Goal: Information Seeking & Learning: Learn about a topic

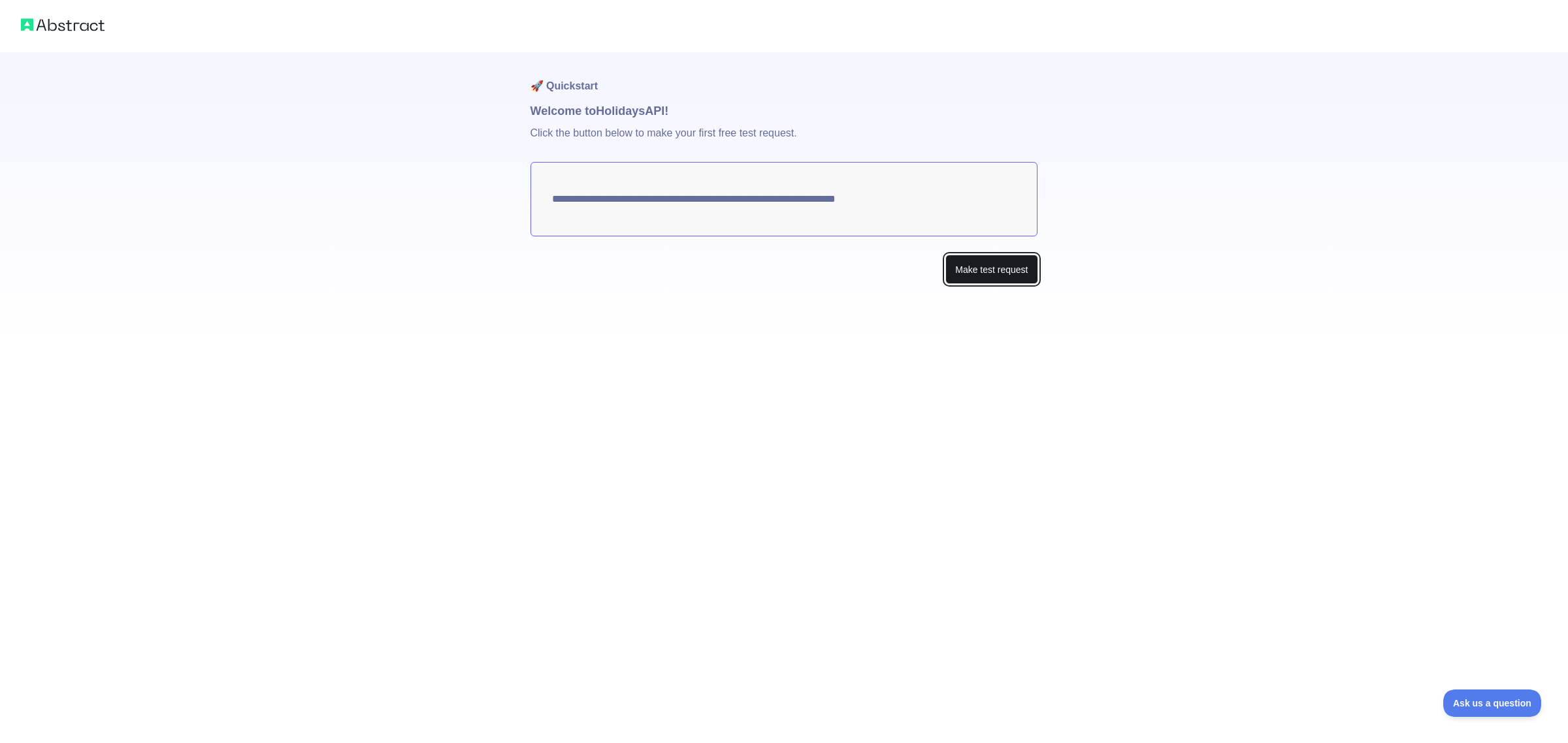
click at [959, 262] on button "Make test request" at bounding box center [991, 269] width 92 height 29
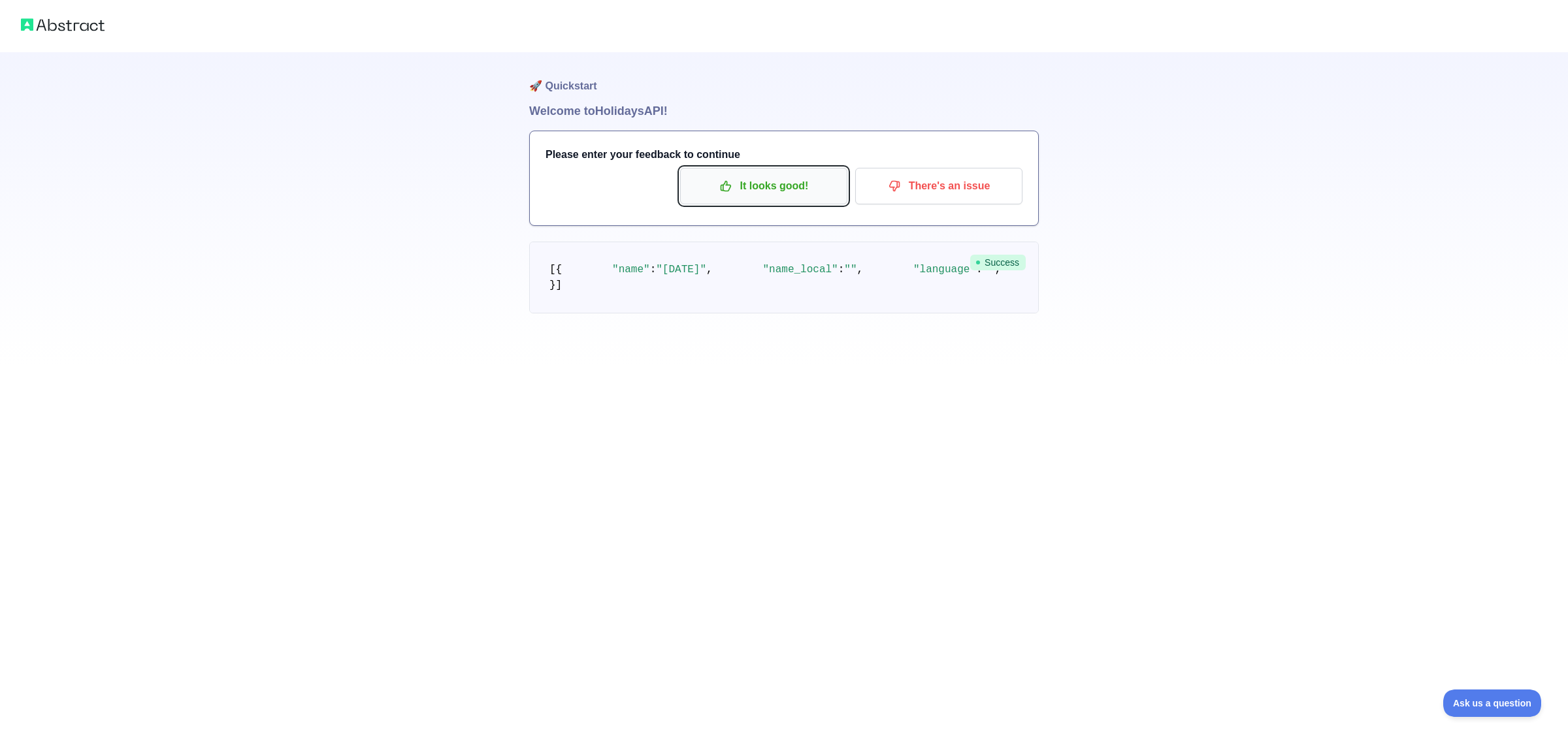
click at [720, 184] on icon "button" at bounding box center [726, 186] width 13 height 13
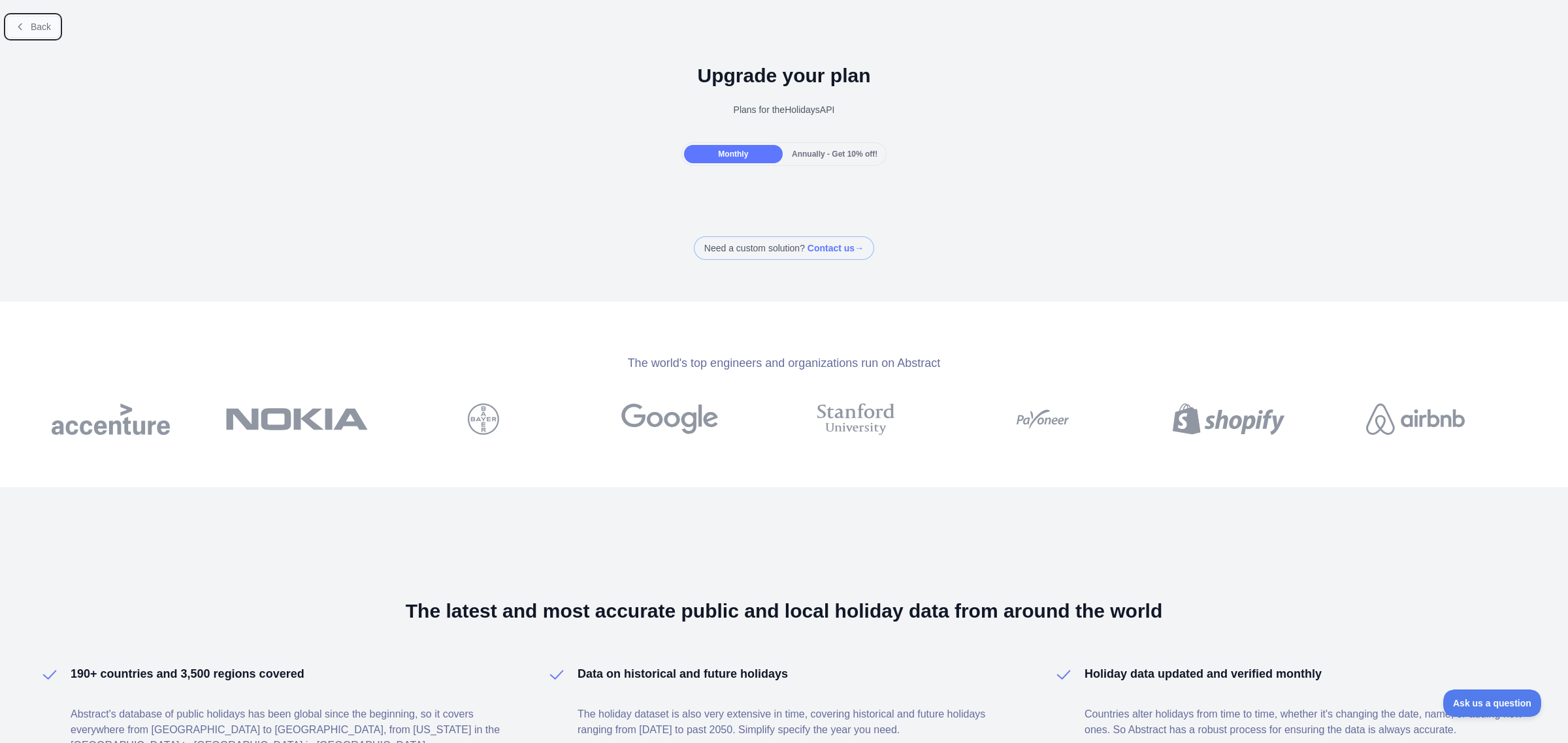
click at [33, 26] on span "Back" at bounding box center [41, 27] width 20 height 11
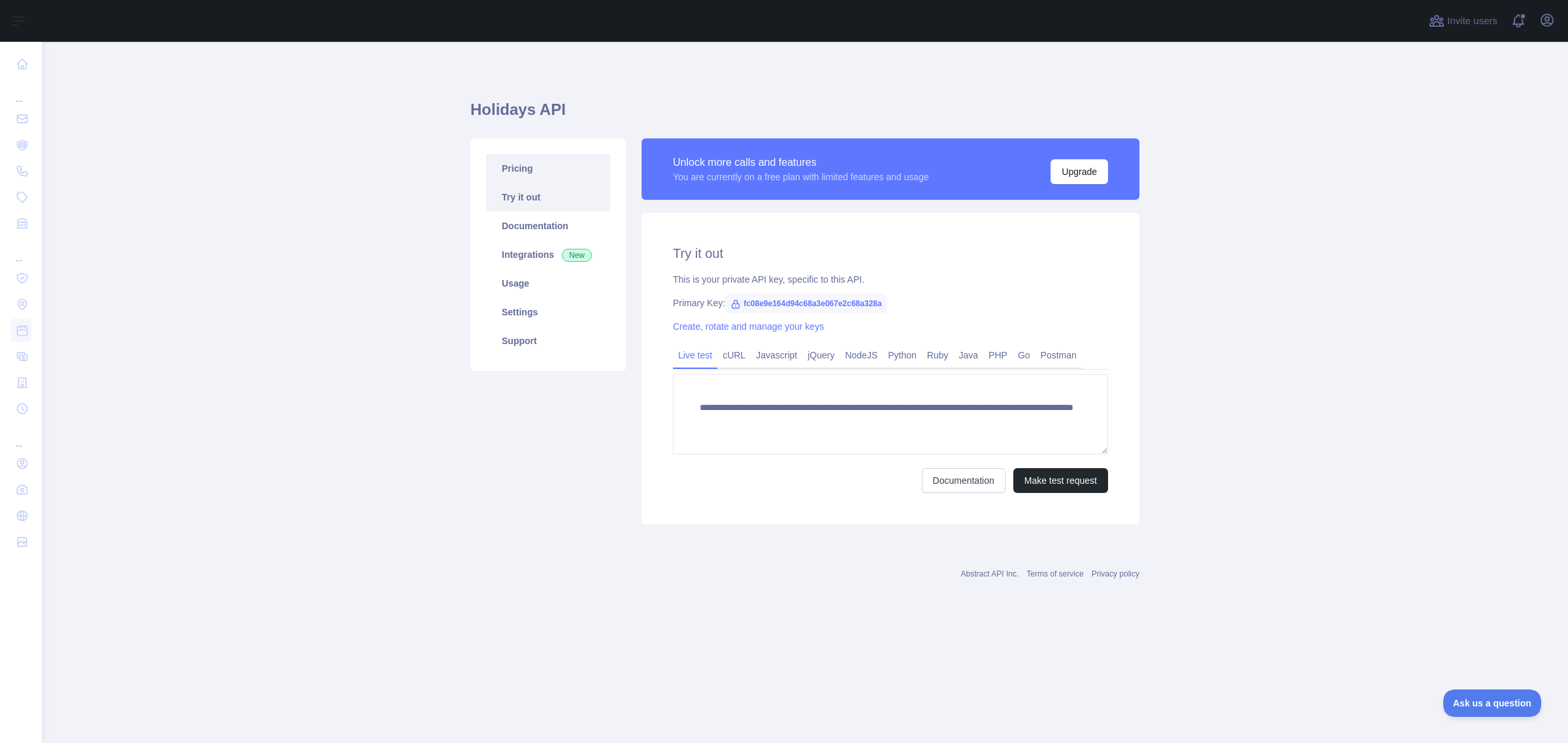
click at [535, 171] on link "Pricing" at bounding box center [548, 169] width 124 height 29
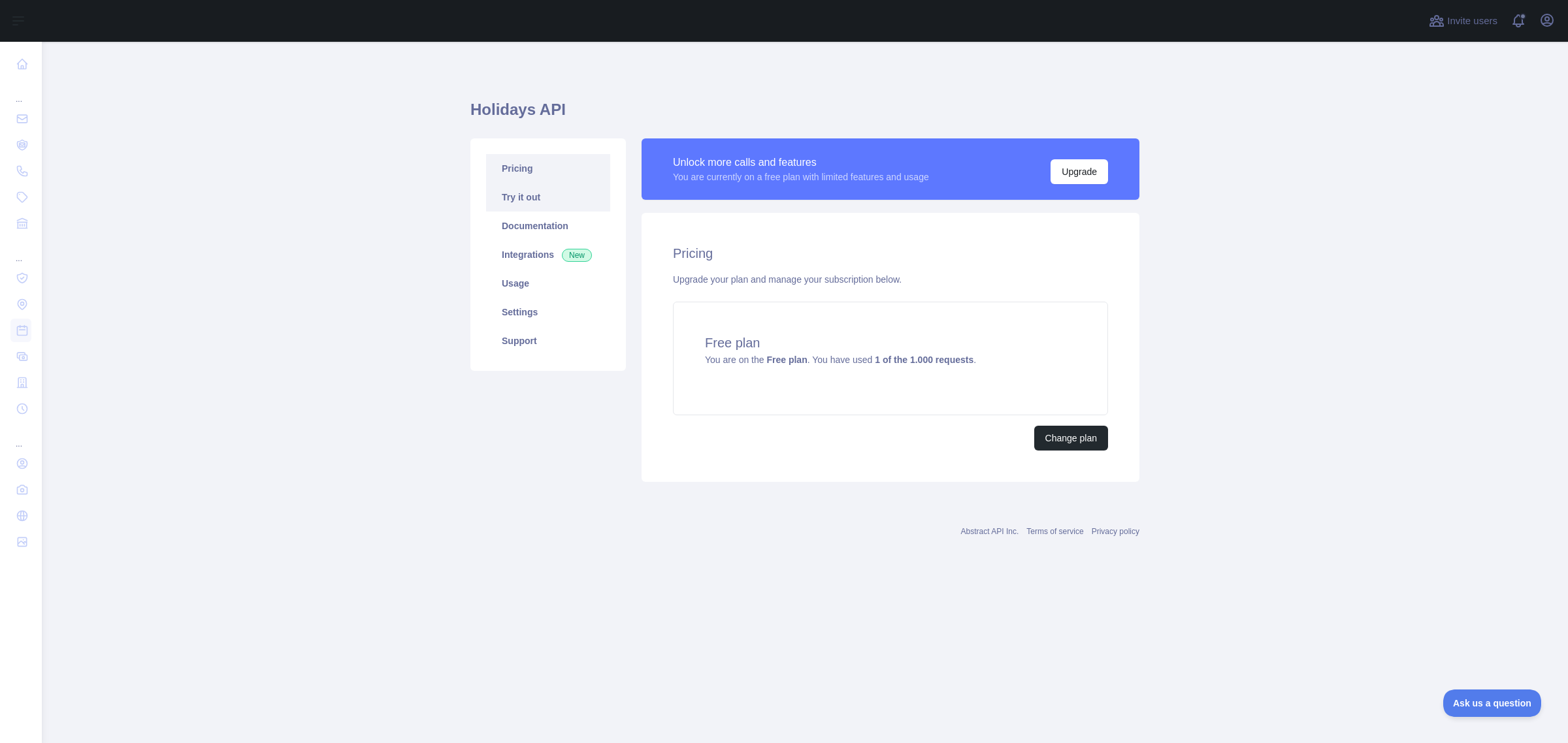
click at [526, 185] on link "Try it out" at bounding box center [548, 197] width 124 height 29
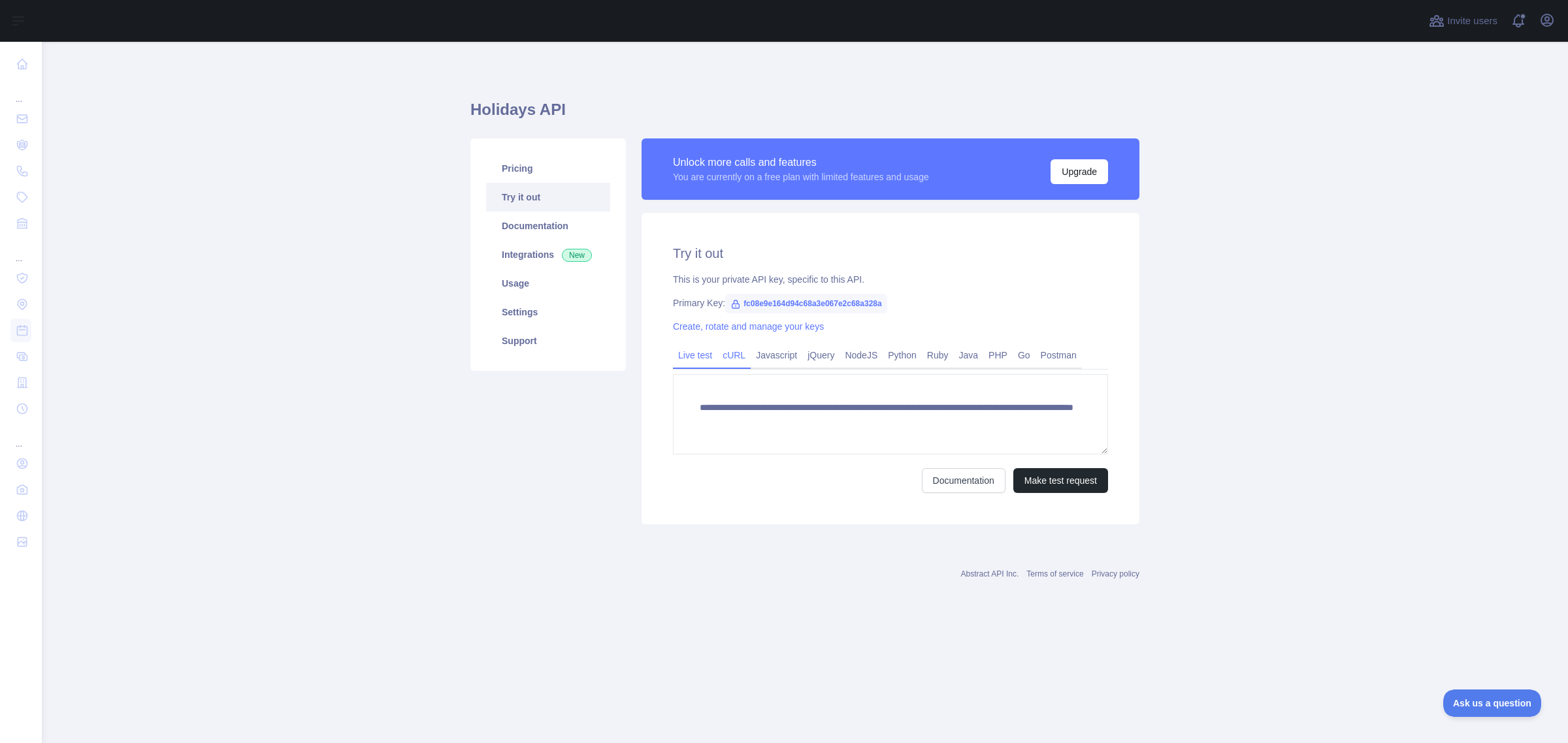
click at [741, 354] on link "cURL" at bounding box center [734, 355] width 33 height 21
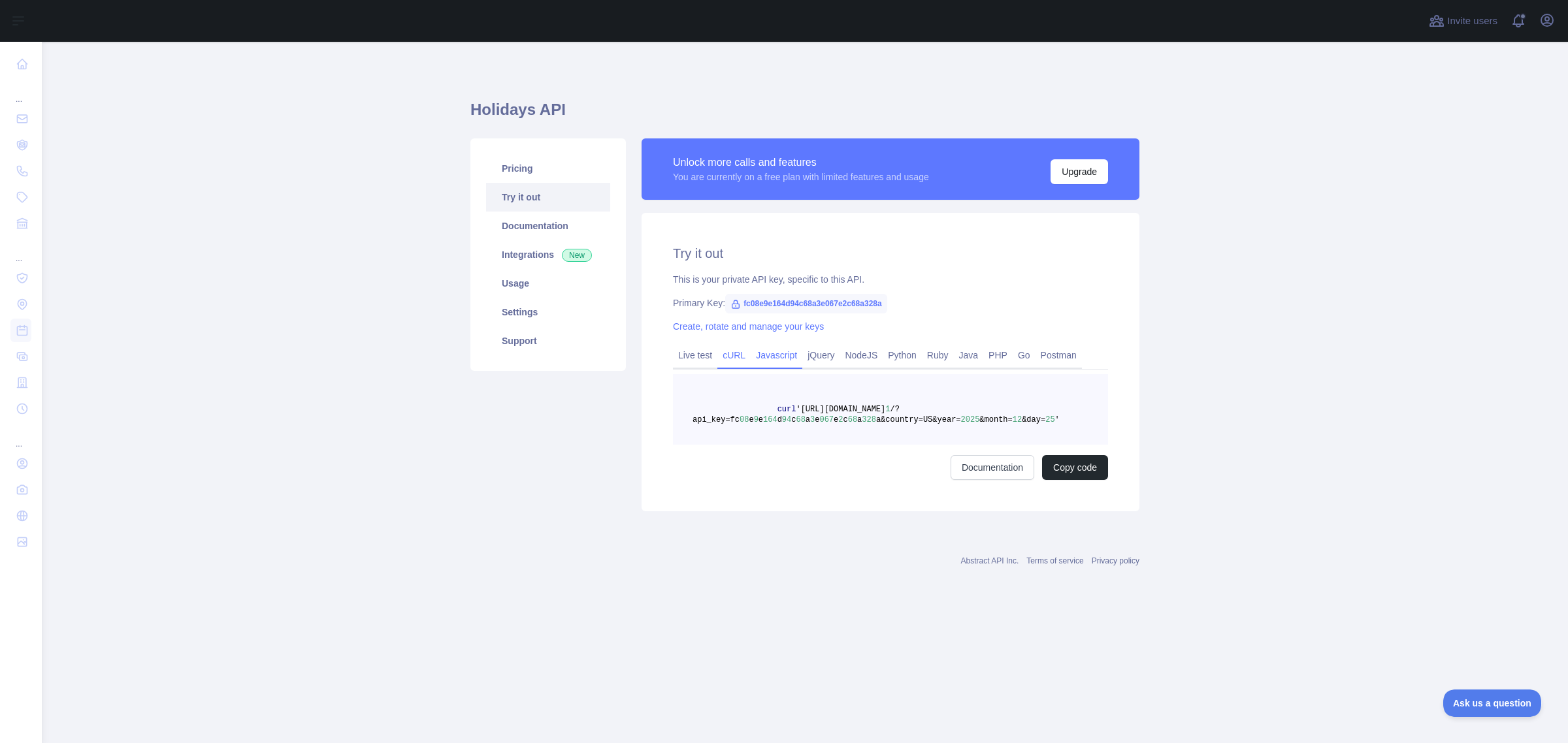
click at [754, 354] on link "Javascript" at bounding box center [776, 355] width 52 height 21
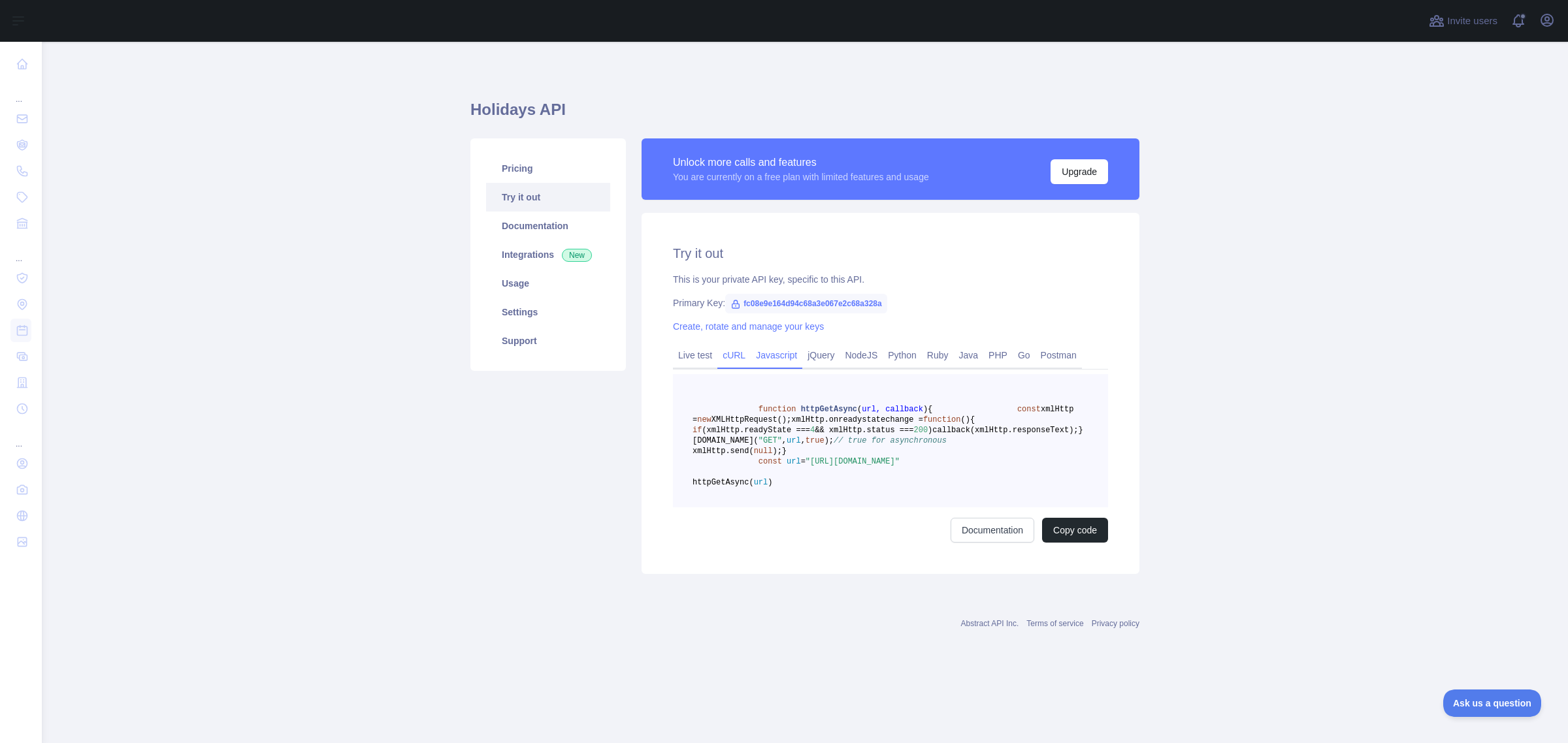
click at [735, 354] on link "cURL" at bounding box center [734, 355] width 33 height 21
